Goal: Task Accomplishment & Management: Use online tool/utility

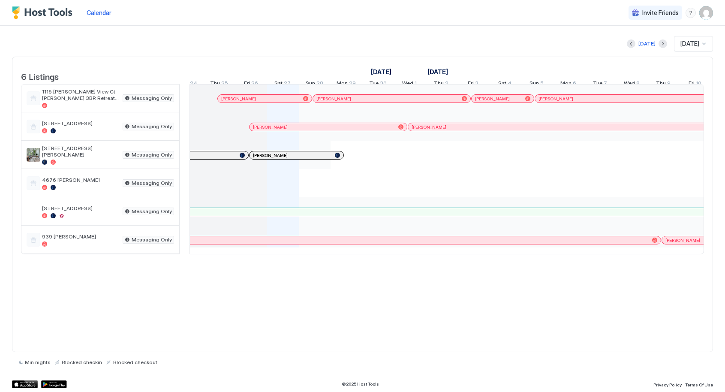
click at [584, 102] on div at bounding box center [584, 98] width 7 height 7
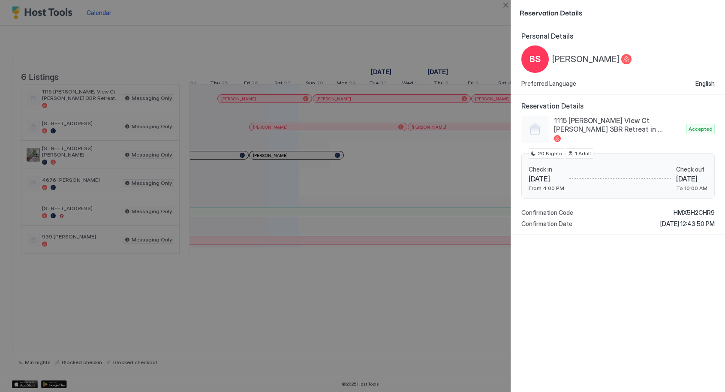
click at [289, 336] on div at bounding box center [362, 196] width 725 height 392
click at [504, 6] on button "Close" at bounding box center [505, 5] width 10 height 10
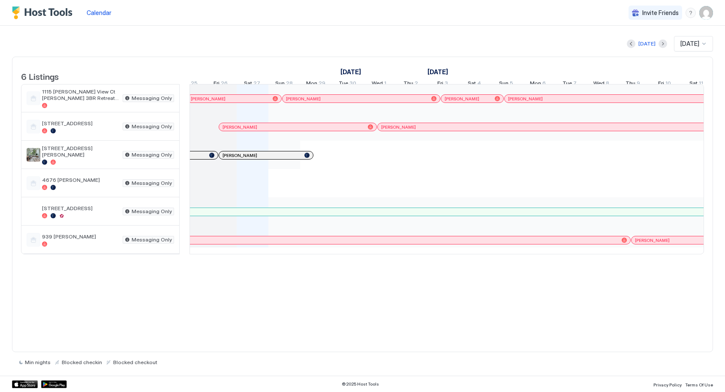
scroll to position [0, 437]
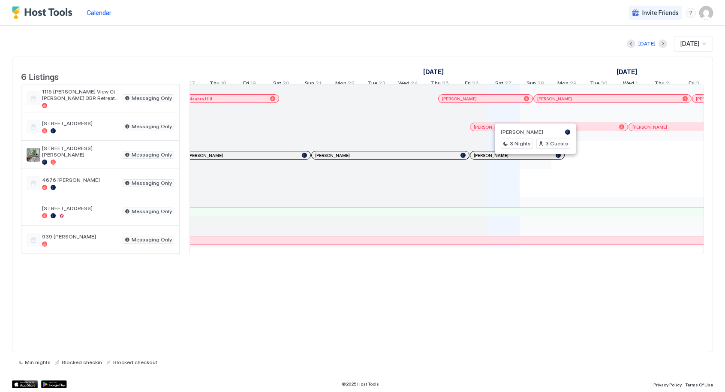
click at [533, 159] on div at bounding box center [533, 155] width 7 height 7
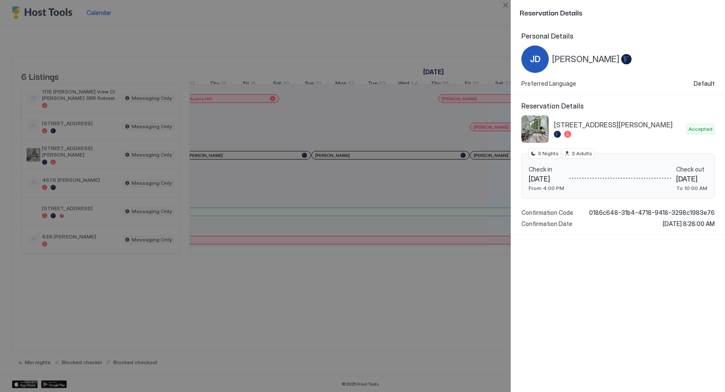
click at [379, 160] on div at bounding box center [362, 196] width 725 height 392
click at [389, 182] on div at bounding box center [362, 196] width 725 height 392
click at [504, 5] on button "Close" at bounding box center [505, 5] width 10 height 10
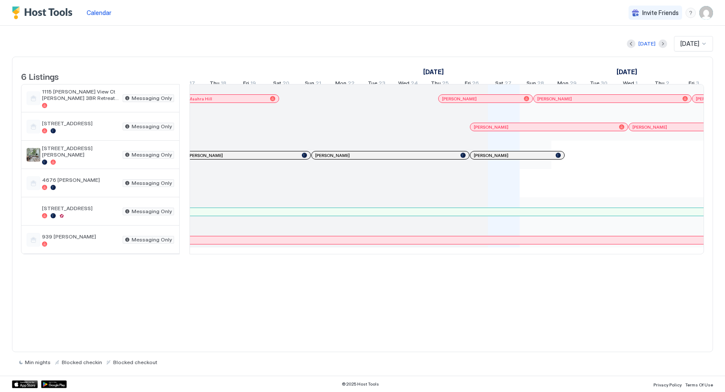
click at [463, 158] on div at bounding box center [462, 155] width 5 height 5
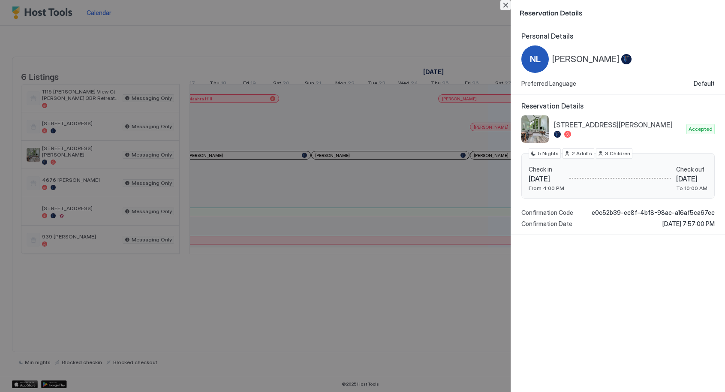
click at [501, 7] on button "Close" at bounding box center [505, 5] width 10 height 10
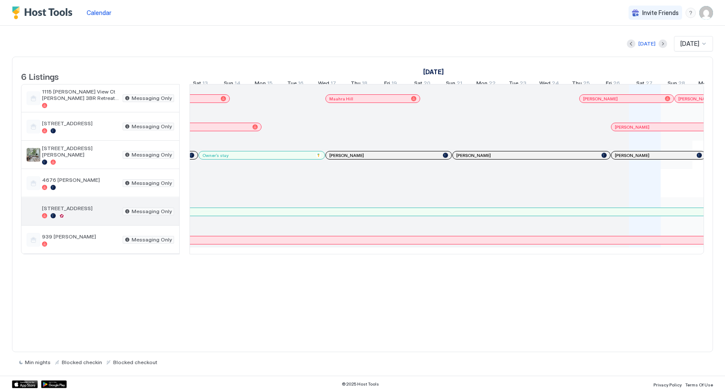
click at [60, 218] on div at bounding box center [61, 215] width 5 height 5
